Goal: Entertainment & Leisure: Consume media (video, audio)

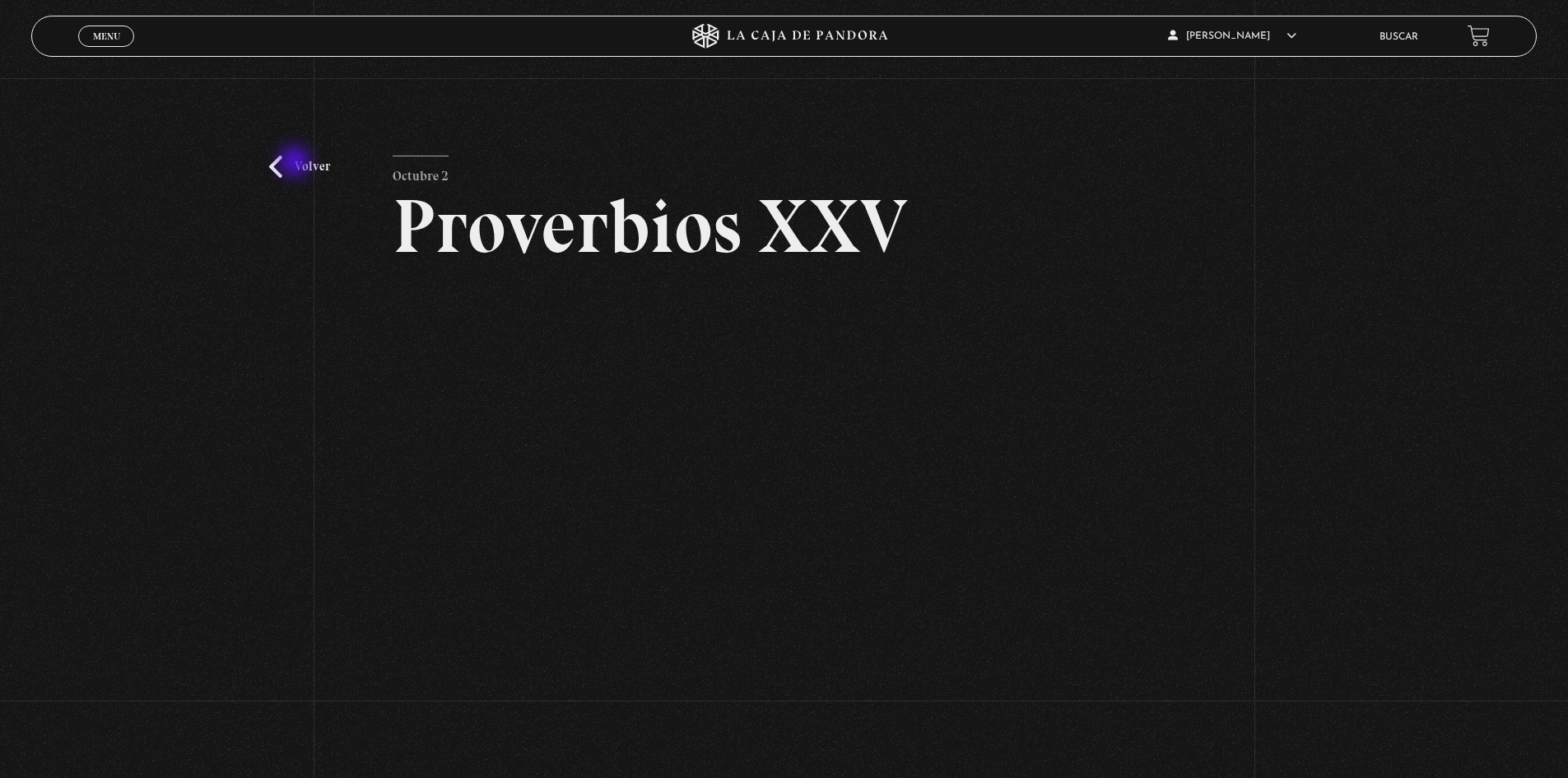
click at [296, 163] on link "Volver" at bounding box center [299, 167] width 61 height 23
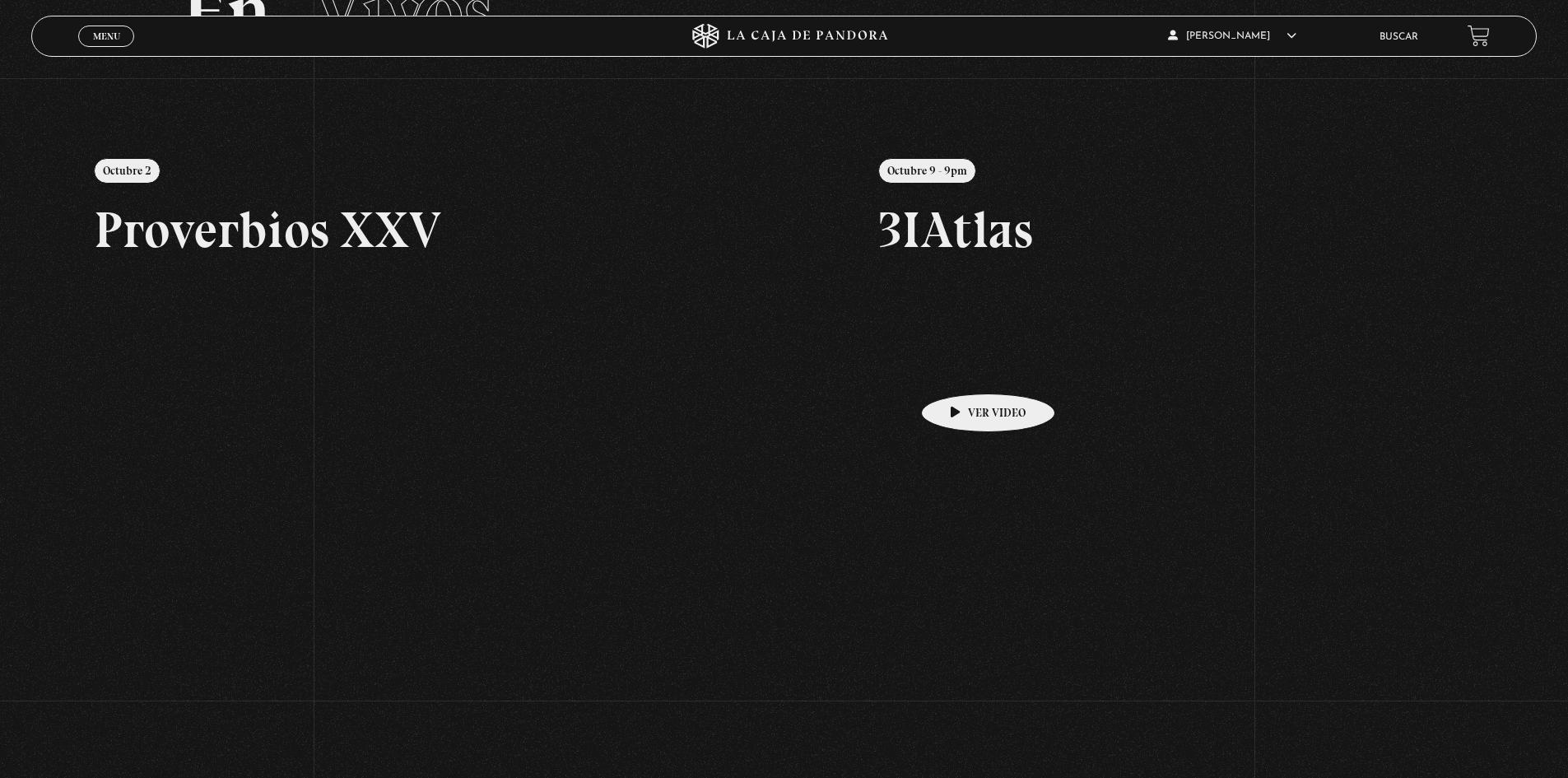
scroll to position [294, 0]
